Goal: Information Seeking & Learning: Learn about a topic

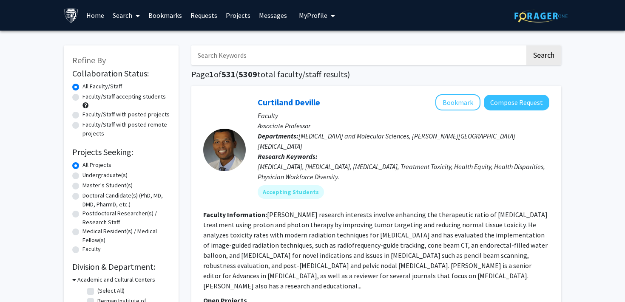
click at [247, 60] on input "Search Keywords" at bounding box center [358, 56] width 334 height 20
click at [251, 58] on input "[PERSON_NAME]" at bounding box center [358, 56] width 334 height 20
click at [527, 46] on button "Search" at bounding box center [544, 56] width 35 height 20
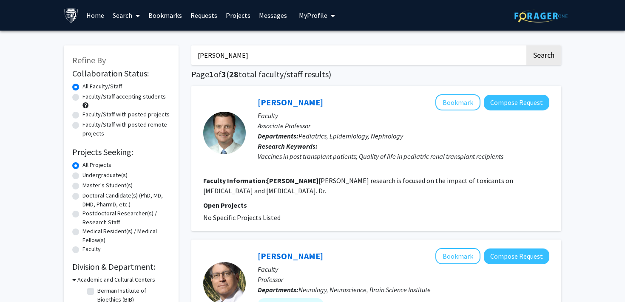
type input "[PERSON_NAME]"
click at [527, 46] on button "Search" at bounding box center [544, 56] width 35 height 20
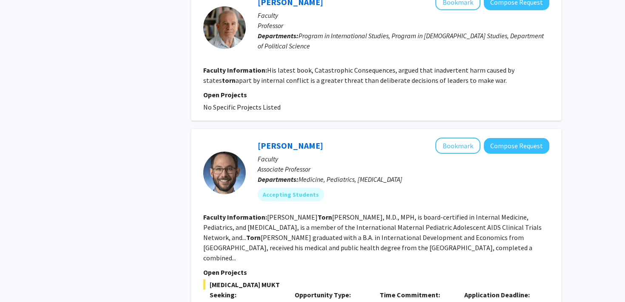
scroll to position [554, 0]
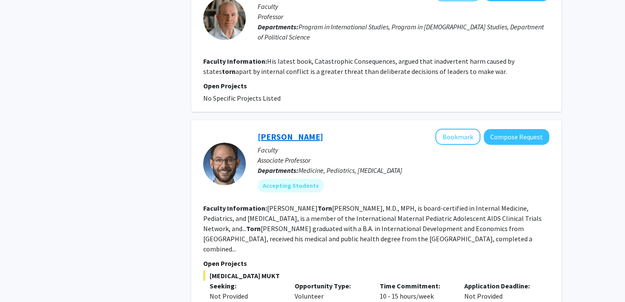
click at [287, 140] on link "[PERSON_NAME]" at bounding box center [291, 136] width 66 height 11
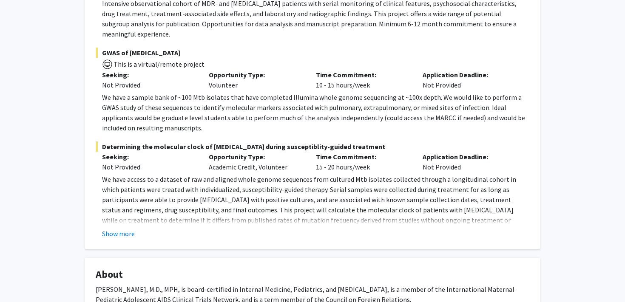
scroll to position [228, 0]
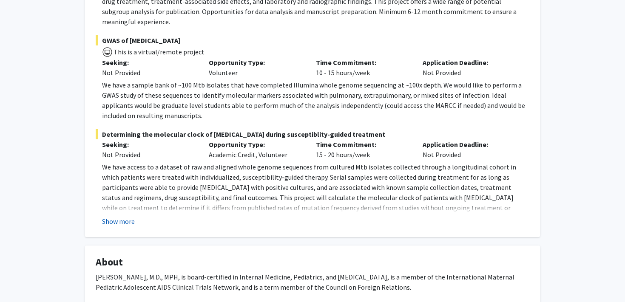
click at [126, 217] on button "Show more" at bounding box center [118, 222] width 33 height 10
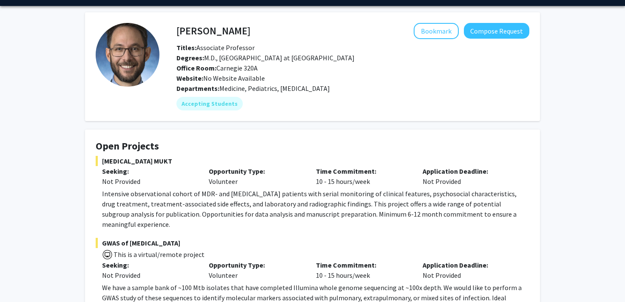
scroll to position [23, 0]
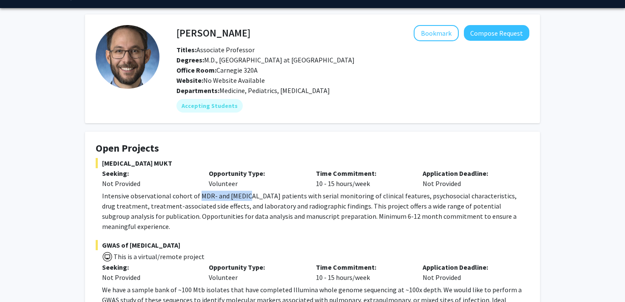
drag, startPoint x: 197, startPoint y: 196, endPoint x: 245, endPoint y: 196, distance: 47.7
click at [245, 196] on p "Intensive observational cohort of MDR- and [MEDICAL_DATA] patients with serial …" at bounding box center [316, 211] width 428 height 41
copy p "MDR- and [MEDICAL_DATA]"
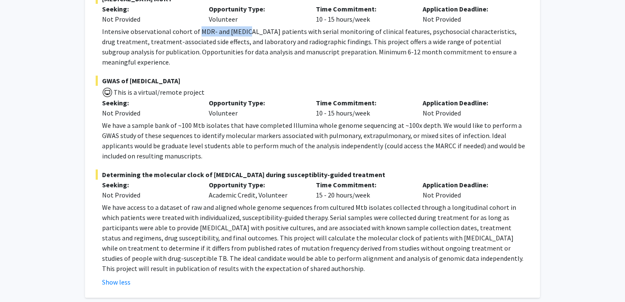
scroll to position [188, 0]
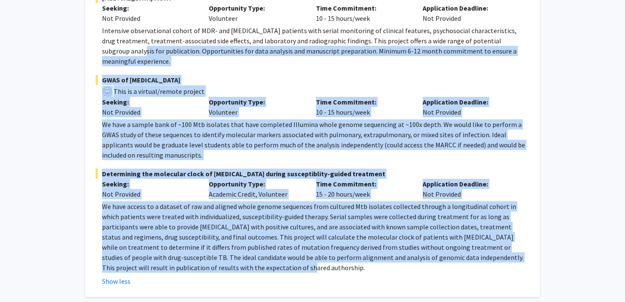
drag, startPoint x: 198, startPoint y: 260, endPoint x: 92, endPoint y: 51, distance: 233.5
click at [92, 51] on fg-card "Open Projects [MEDICAL_DATA] MUKT Seeking: Not Provided Opportunity Type: Volun…" at bounding box center [312, 131] width 455 height 331
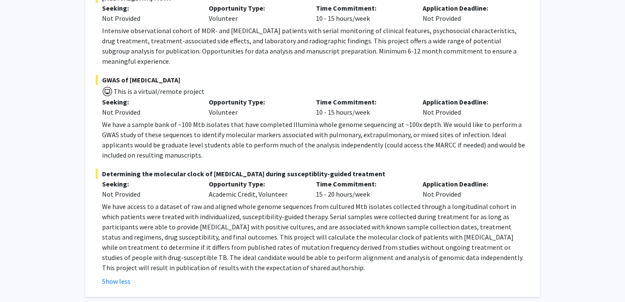
click at [108, 43] on p "Intensive observational cohort of MDR- and [MEDICAL_DATA] patients with serial …" at bounding box center [316, 46] width 428 height 41
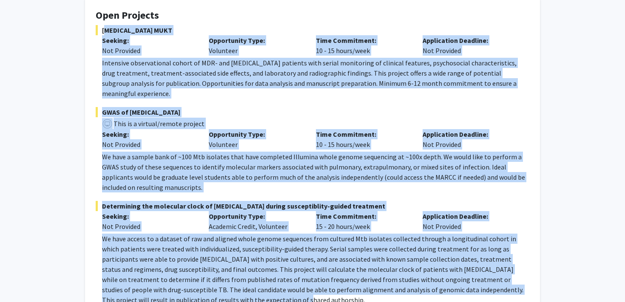
drag, startPoint x: 102, startPoint y: 28, endPoint x: 203, endPoint y: 297, distance: 287.2
click at [202, 295] on fg-project-list "[MEDICAL_DATA] MUKT Seeking: Not Provided Opportunity Type: Volunteer Time Comm…" at bounding box center [313, 172] width 434 height 294
copy fg-project-list "[MEDICAL_DATA] MUKT Seeking: Not Provided Opportunity Type: Volunteer Time Comm…"
click at [195, 118] on span "This is a virtual/remote project" at bounding box center [313, 123] width 434 height 12
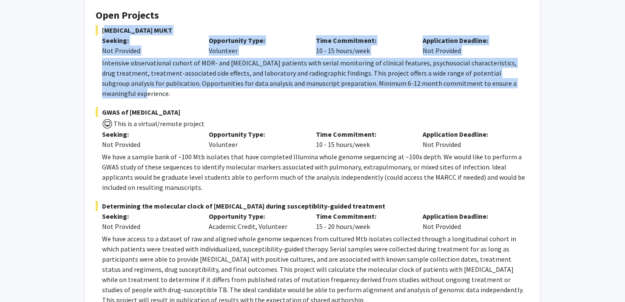
drag, startPoint x: 477, startPoint y: 83, endPoint x: 103, endPoint y: 32, distance: 377.0
click at [103, 32] on div "[MEDICAL_DATA] MUKT Seeking: Not Provided Opportunity Type: Volunteer Time Comm…" at bounding box center [313, 62] width 434 height 74
copy div "[MEDICAL_DATA] MUKT Seeking: Not Provided Opportunity Type: Volunteer Time Comm…"
